Goal: Use online tool/utility: Utilize a website feature to perform a specific function

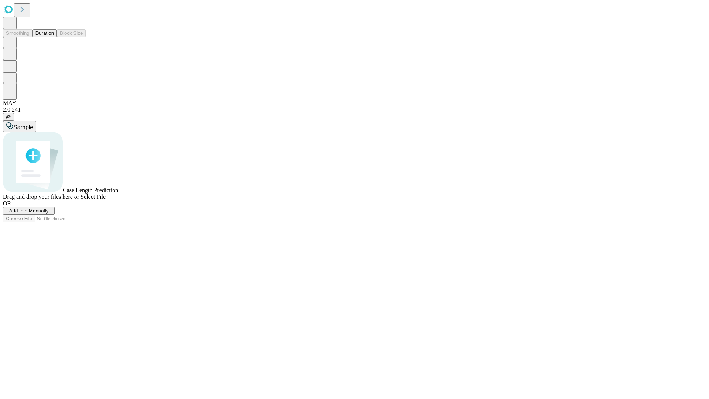
click at [54, 37] on button "Duration" at bounding box center [44, 33] width 24 height 8
click at [106, 200] on span "Select File" at bounding box center [92, 196] width 25 height 6
